Goal: Download file/media

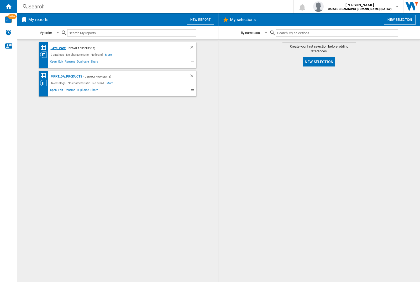
click at [58, 48] on div "JAY(TVAV)" at bounding box center [57, 48] width 17 height 7
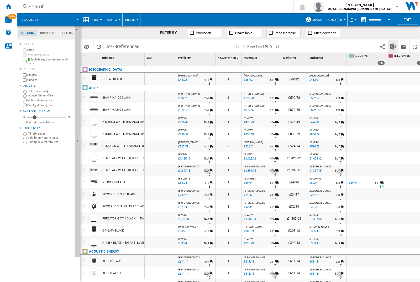
click at [394, 46] on img "Download in Excel" at bounding box center [393, 46] width 6 height 6
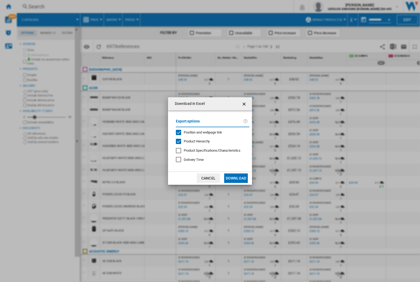
click at [211, 132] on span "Position and webpage link" at bounding box center [203, 132] width 38 height 4
click at [236, 178] on button "Download" at bounding box center [236, 177] width 24 height 9
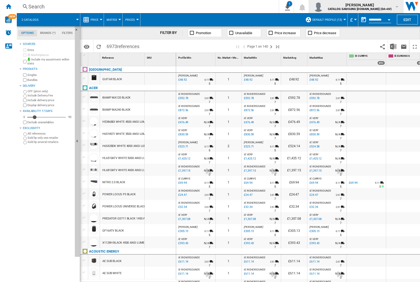
click at [324, 7] on img "button" at bounding box center [318, 6] width 11 height 11
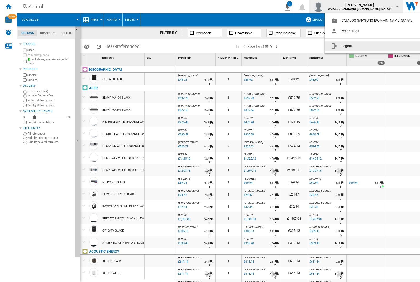
click at [365, 46] on button "Logout" at bounding box center [373, 46] width 97 height 11
